Goal: Find specific page/section: Find specific page/section

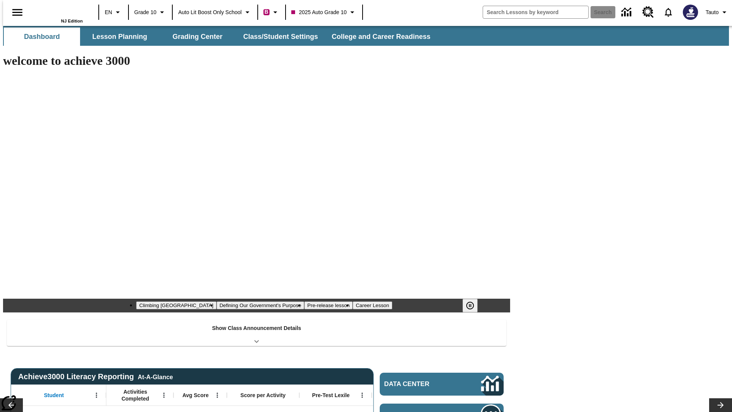
type input "-1"
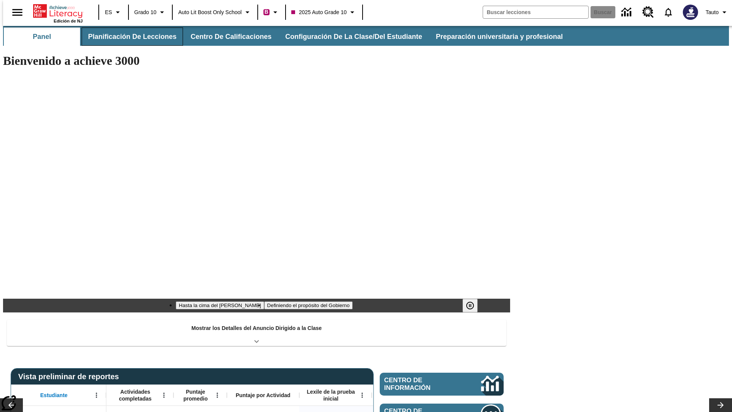
click at [128, 37] on button "Planificación de lecciones" at bounding box center [132, 36] width 101 height 18
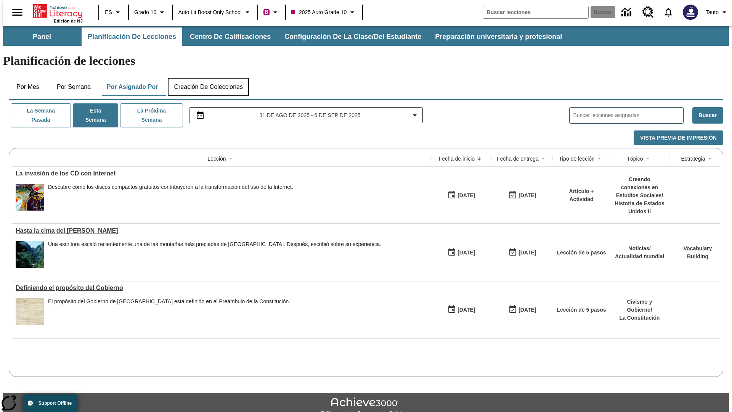
click at [208, 78] on button "Creación de colecciones" at bounding box center [208, 87] width 81 height 18
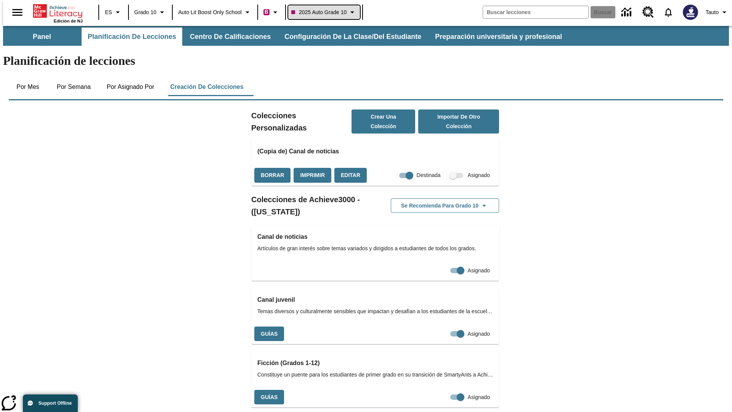
click at [326, 12] on span "2025 Auto Grade 10" at bounding box center [318, 12] width 55 height 8
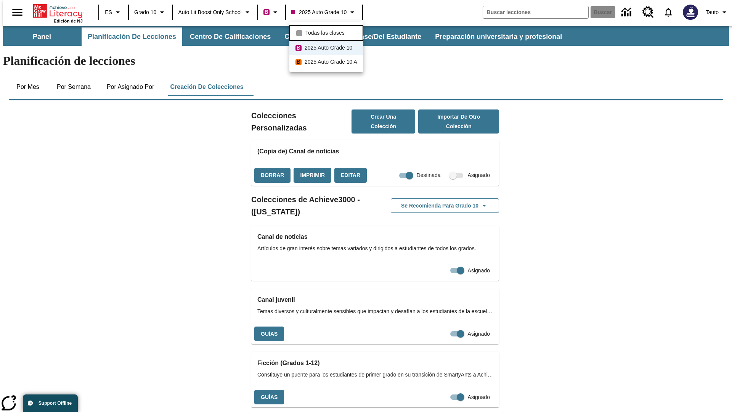
click at [328, 32] on span "Todas las clases" at bounding box center [324, 33] width 39 height 8
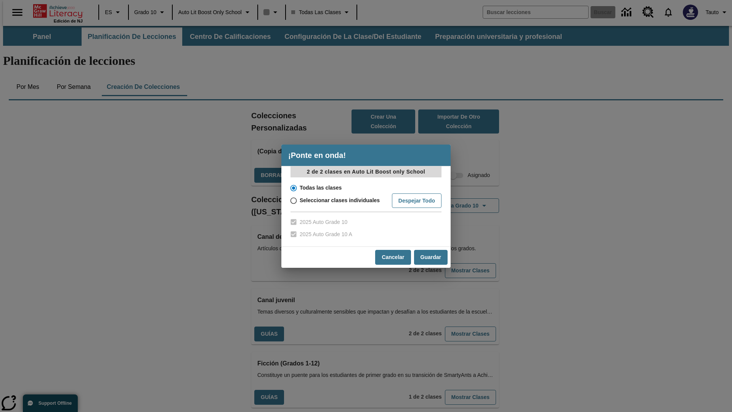
scroll to position [225, 0]
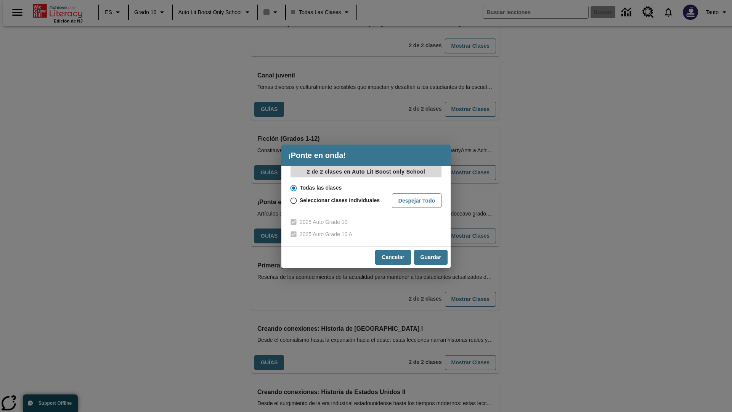
click at [293, 188] on input "Todas las clases" at bounding box center [292, 188] width 13 height 11
click at [392, 257] on button "Cancelar" at bounding box center [392, 257] width 35 height 15
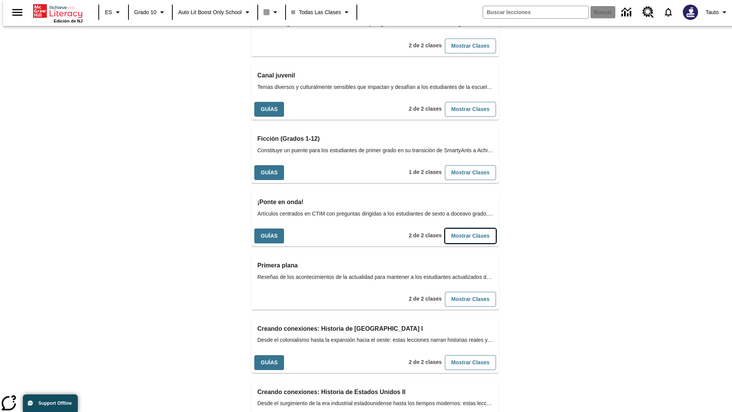
click at [458, 228] on button "Mostrar Clases" at bounding box center [470, 235] width 51 height 15
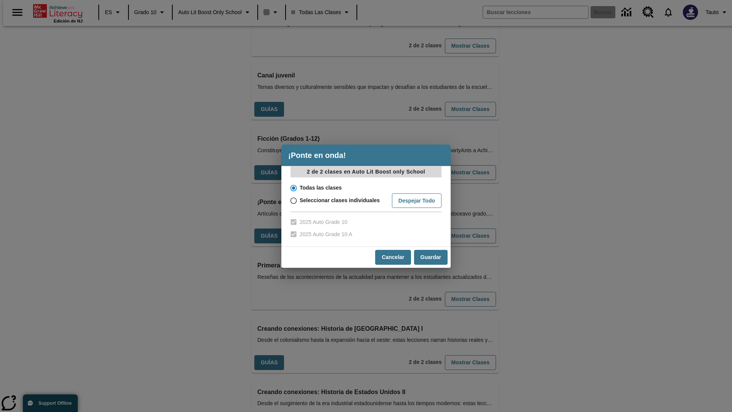
click at [293, 188] on input "Todas las clases" at bounding box center [292, 188] width 13 height 11
click at [430, 257] on button "Guardar" at bounding box center [431, 257] width 34 height 15
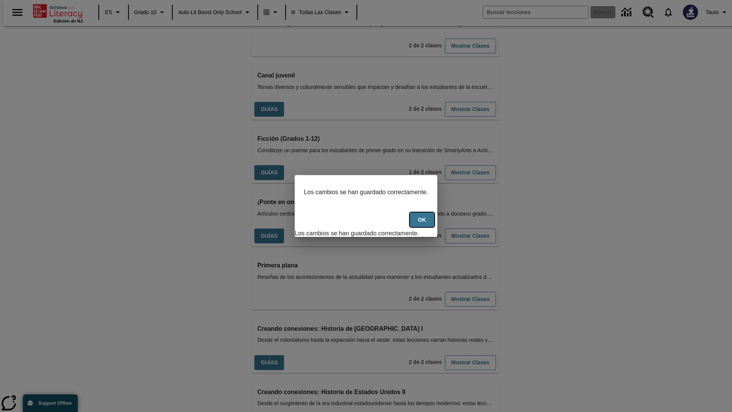
click at [426, 224] on button "OK" at bounding box center [422, 219] width 24 height 15
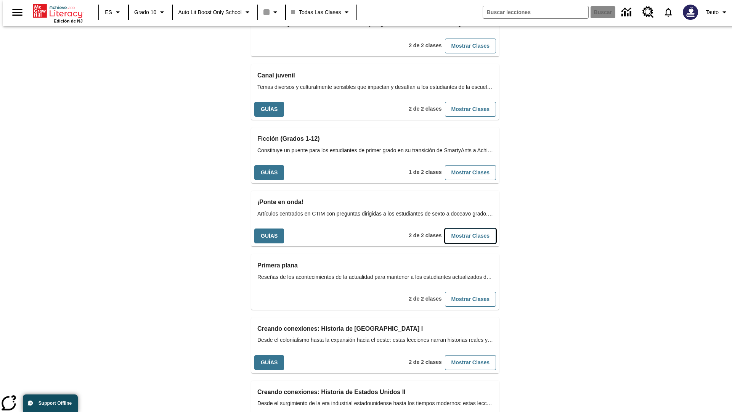
click at [458, 228] on button "Mostrar Clases" at bounding box center [470, 235] width 51 height 15
